Goal: Task Accomplishment & Management: Complete application form

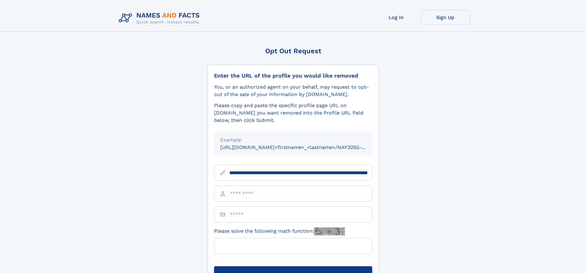
scroll to position [0, 70]
type input "**********"
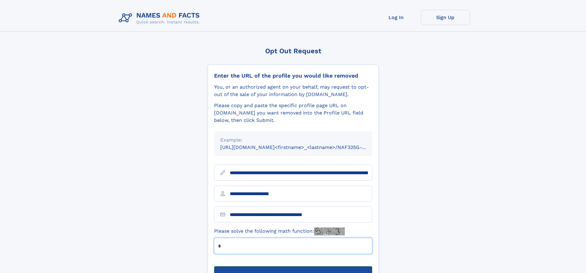
type input "*"
click at [293, 266] on button "Submit Opt Out Request" at bounding box center [293, 276] width 158 height 20
